Goal: Navigation & Orientation: Find specific page/section

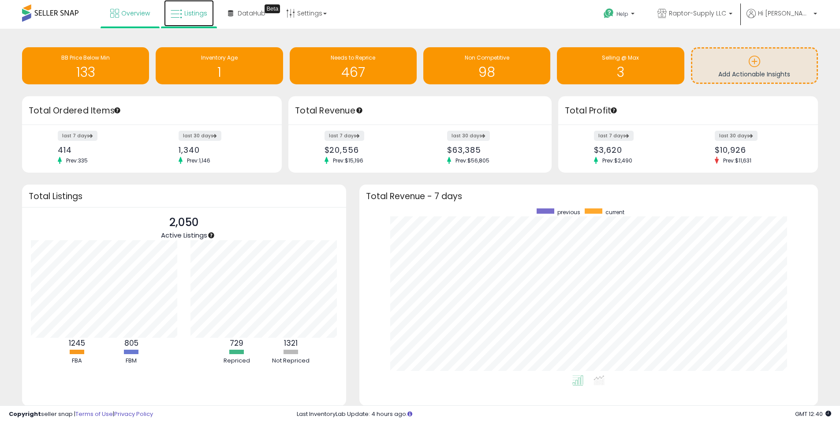
click at [175, 20] on link "Listings" at bounding box center [189, 13] width 50 height 26
